Goal: Task Accomplishment & Management: Use online tool/utility

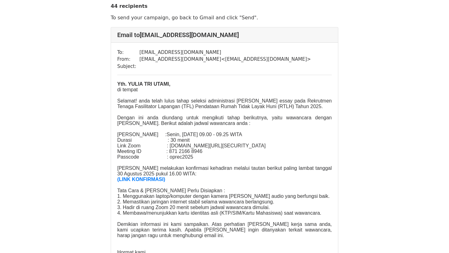
scroll to position [37, 0]
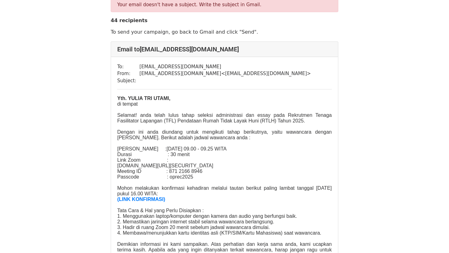
scroll to position [25, 0]
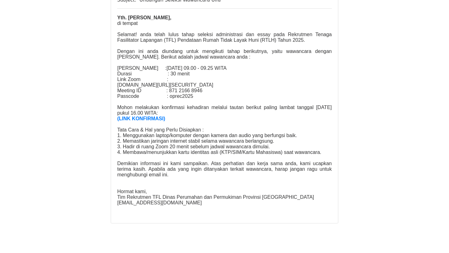
scroll to position [82, 0]
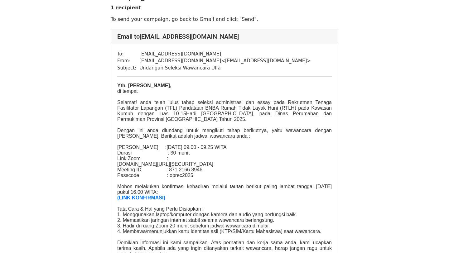
scroll to position [17, 0]
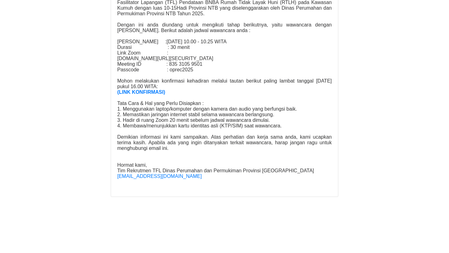
scroll to position [11465, 0]
